Goal: Task Accomplishment & Management: Manage account settings

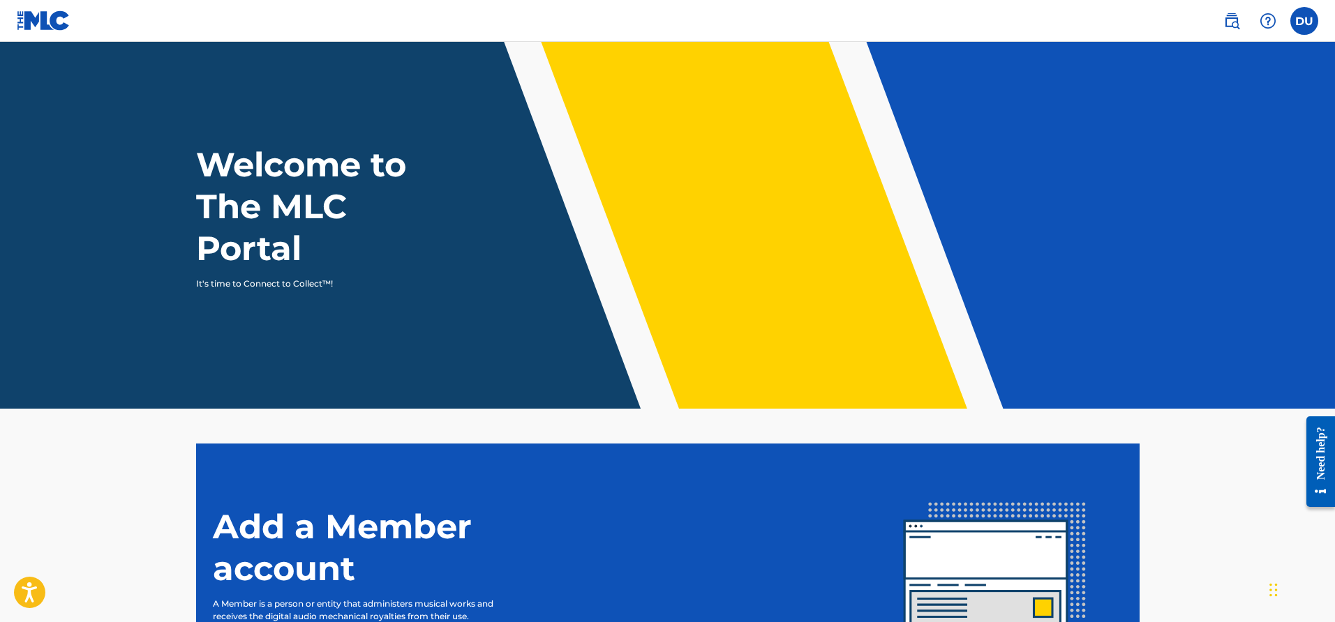
click at [1299, 20] on label at bounding box center [1304, 21] width 28 height 28
click at [1304, 21] on input "DU [PERSON_NAME] [EMAIL_ADDRESS][DOMAIN_NAME] Notification Preferences Profile …" at bounding box center [1304, 21] width 0 height 0
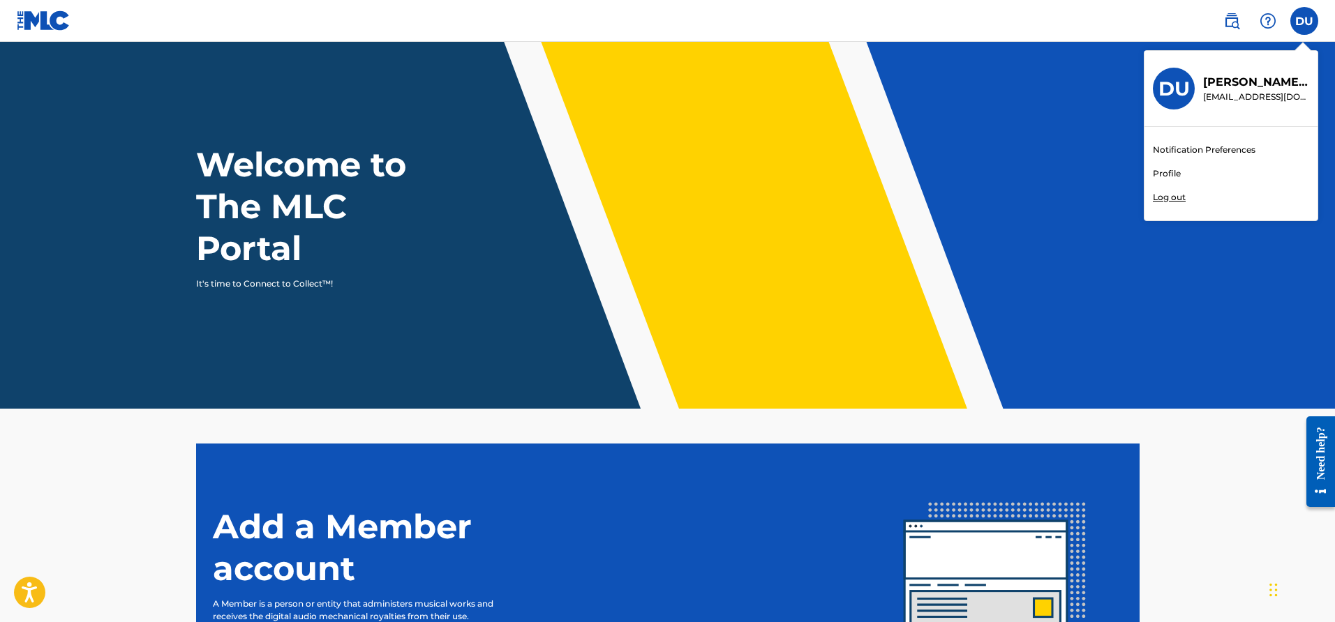
click at [1155, 172] on link "Profile" at bounding box center [1167, 173] width 28 height 13
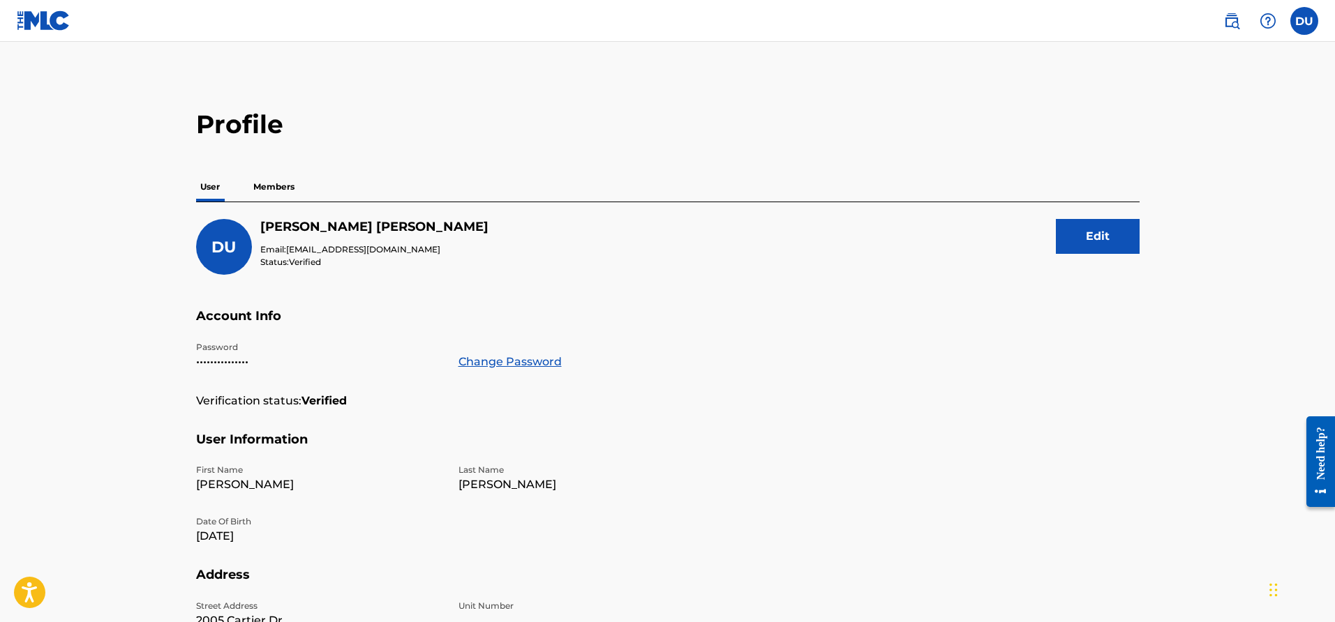
click at [1304, 22] on label at bounding box center [1304, 21] width 28 height 28
click at [1304, 21] on input "DU [PERSON_NAME] [EMAIL_ADDRESS][DOMAIN_NAME] Notification Preferences Profile …" at bounding box center [1304, 21] width 0 height 0
click at [1010, 110] on h2 "Profile" at bounding box center [667, 124] width 943 height 31
click at [1294, 18] on label at bounding box center [1304, 21] width 28 height 28
click at [1304, 21] on input "DU [PERSON_NAME] [EMAIL_ADDRESS][DOMAIN_NAME] Notification Preferences Profile …" at bounding box center [1304, 21] width 0 height 0
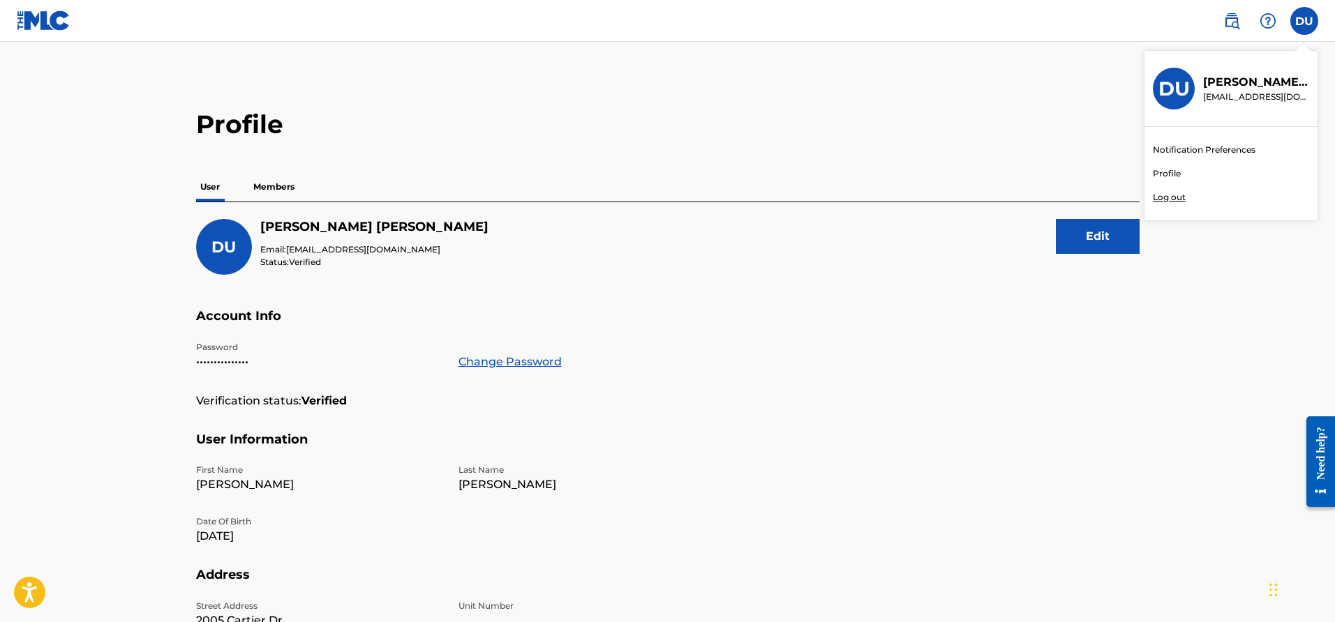
click at [1160, 96] on h3 "DU" at bounding box center [1173, 89] width 31 height 24
click at [1304, 21] on input "DU [PERSON_NAME] [EMAIL_ADDRESS][DOMAIN_NAME] Notification Preferences Profile …" at bounding box center [1304, 21] width 0 height 0
